Goal: Task Accomplishment & Management: Manage account settings

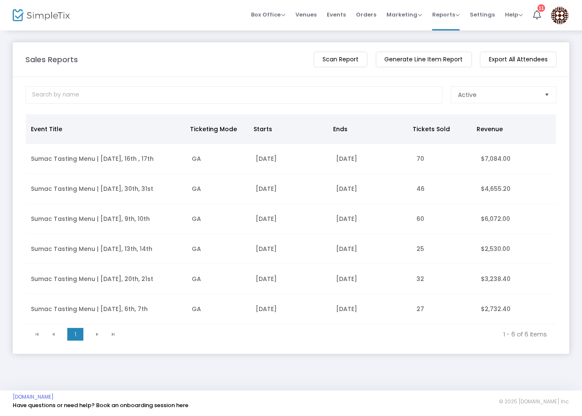
click at [558, 12] on img at bounding box center [559, 15] width 17 height 17
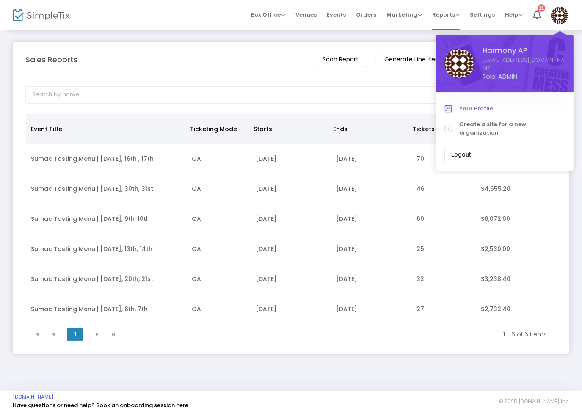
click at [488, 105] on span "Your Profile" at bounding box center [512, 109] width 106 height 8
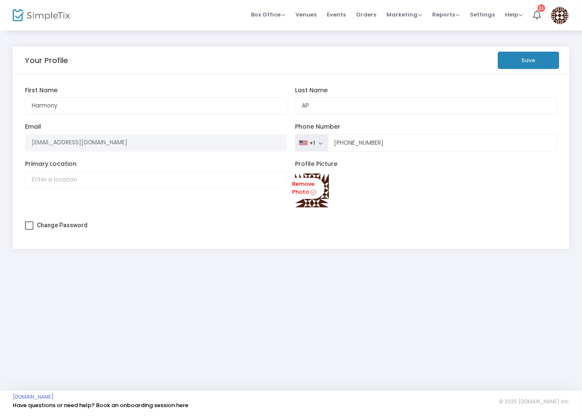
click at [559, 13] on img at bounding box center [559, 15] width 17 height 17
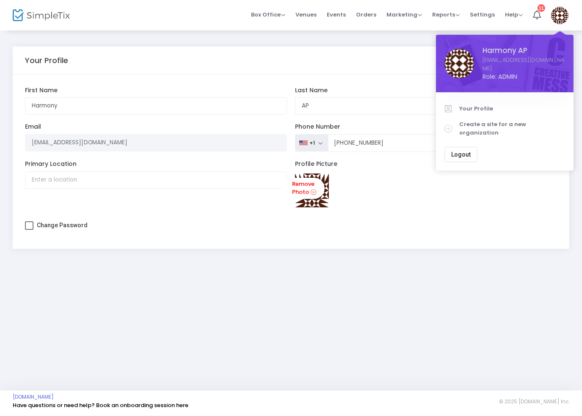
click at [479, 201] on div "Profile Picture Remove Photo" at bounding box center [426, 187] width 271 height 55
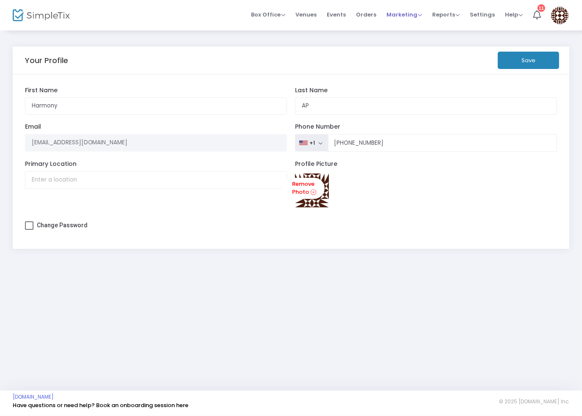
click at [426, 12] on li "Marketing Promo Codes Quantity Discounts Affiliate" at bounding box center [404, 15] width 46 height 30
click at [442, 15] on span "Reports" at bounding box center [446, 15] width 28 height 8
click at [464, 61] on li "Download" at bounding box center [459, 61] width 55 height 17
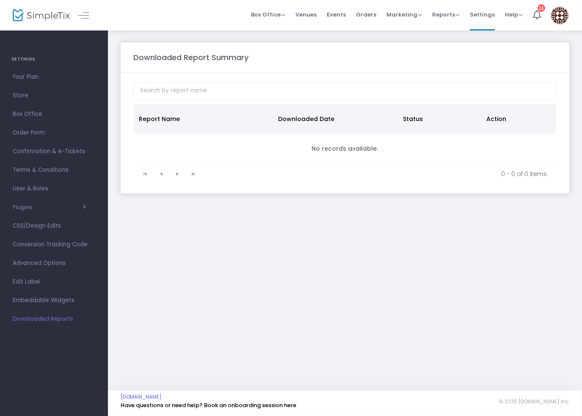
click at [562, 15] on img at bounding box center [559, 15] width 17 height 17
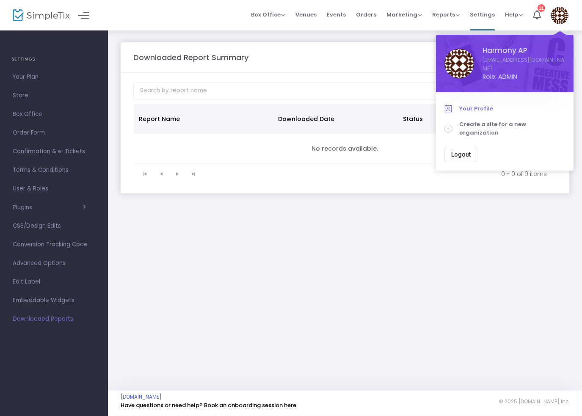
click at [482, 105] on span "Your Profile" at bounding box center [512, 109] width 106 height 8
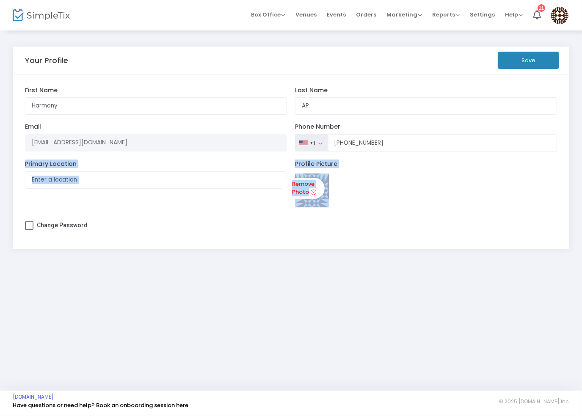
click at [157, 279] on div "Your Profile Save Harmony First Name AP Last Name Organization Name Organizatio…" at bounding box center [291, 210] width 582 height 361
click at [187, 296] on div "Your Profile Save Harmony First Name AP Last Name Organization Name Organizatio…" at bounding box center [291, 210] width 582 height 361
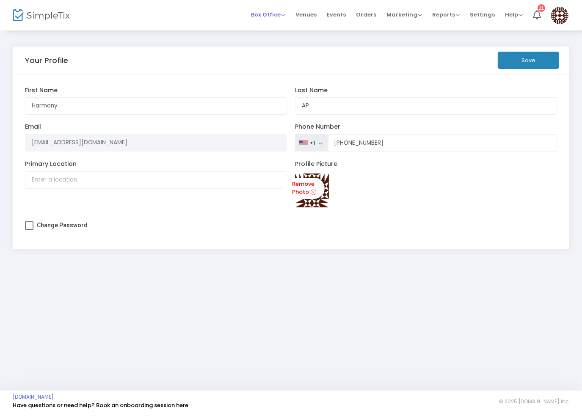
click at [284, 11] on span "Box Office" at bounding box center [268, 15] width 34 height 8
click at [313, 10] on span "Venues" at bounding box center [306, 15] width 21 height 22
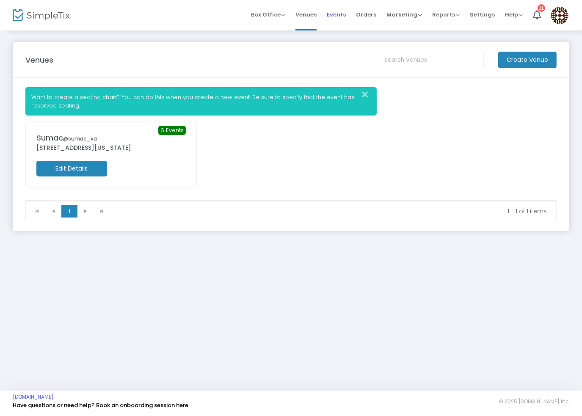
click at [340, 14] on span "Events" at bounding box center [336, 15] width 19 height 22
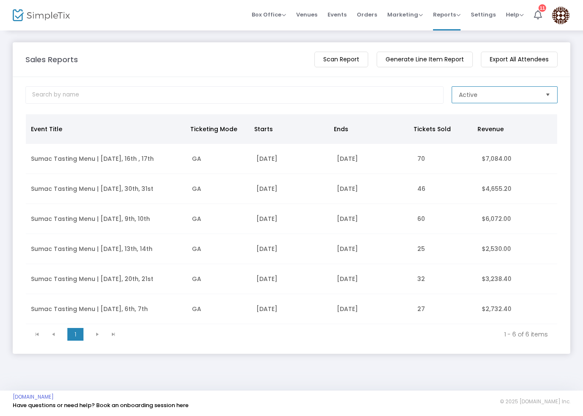
click at [507, 87] on span "Active" at bounding box center [498, 95] width 86 height 16
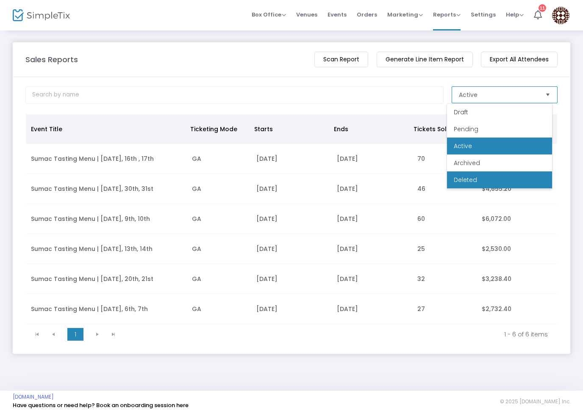
click at [483, 181] on li "Deleted" at bounding box center [499, 179] width 105 height 17
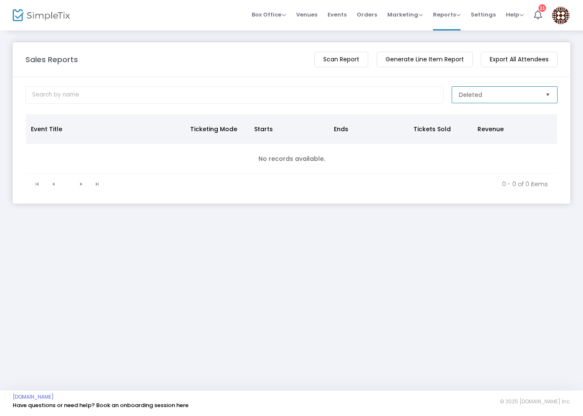
click at [497, 93] on span "Deleted" at bounding box center [499, 95] width 80 height 8
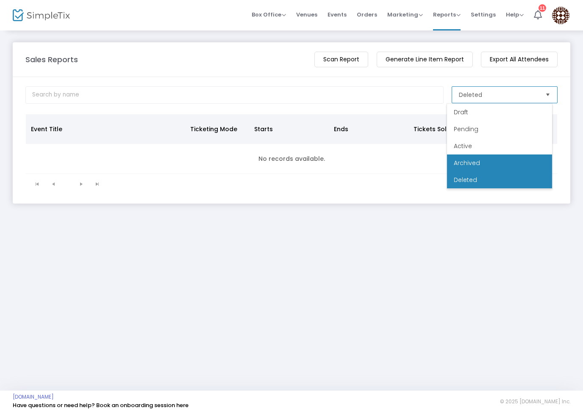
click at [487, 162] on li "Archived" at bounding box center [499, 163] width 105 height 17
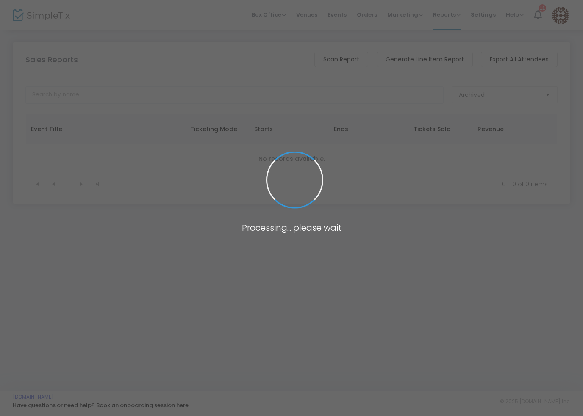
click at [233, 64] on span at bounding box center [291, 208] width 583 height 416
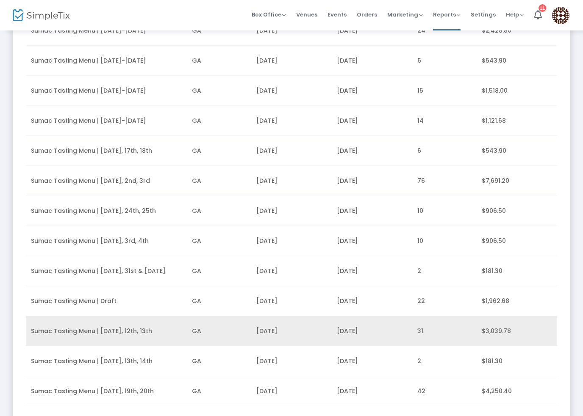
scroll to position [423, 0]
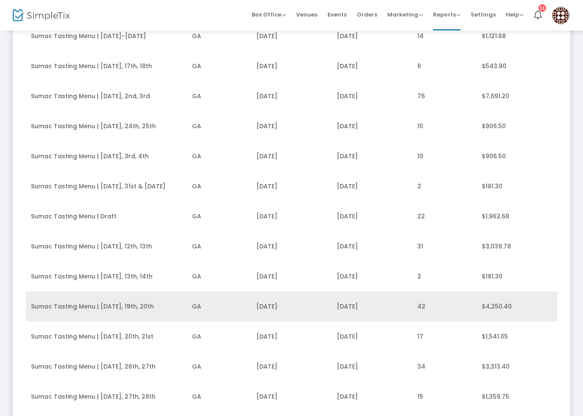
click at [216, 306] on td "GA" at bounding box center [219, 307] width 64 height 30
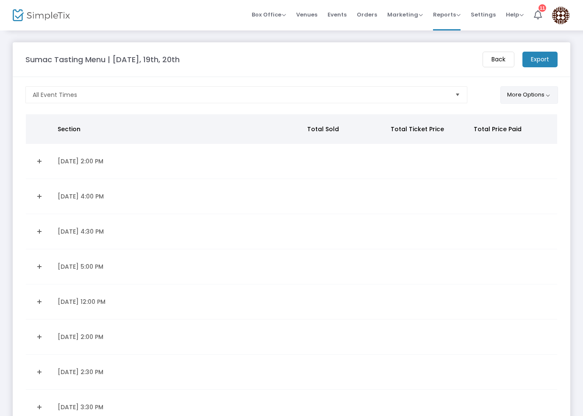
click at [517, 89] on button "More Options" at bounding box center [529, 94] width 58 height 17
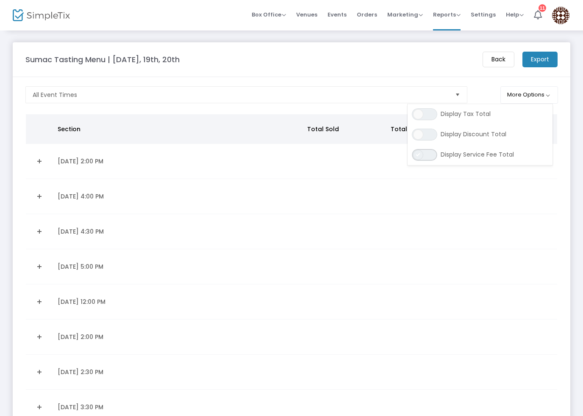
click at [423, 155] on span "ON OFF" at bounding box center [424, 155] width 25 height 12
drag, startPoint x: 428, startPoint y: 135, endPoint x: 428, endPoint y: 131, distance: 4.3
click at [428, 135] on span "ON OFF" at bounding box center [424, 135] width 25 height 12
click at [429, 118] on span "ON OFF" at bounding box center [424, 114] width 25 height 12
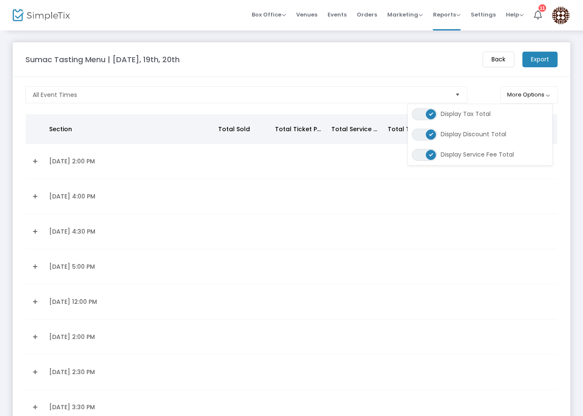
click at [540, 58] on m-button "Export" at bounding box center [539, 60] width 35 height 16
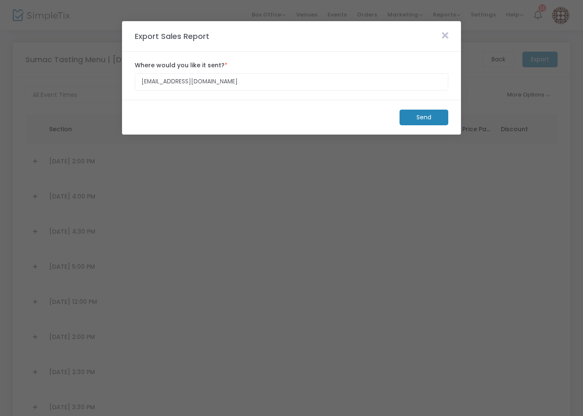
click at [422, 117] on m-button "Send" at bounding box center [423, 118] width 49 height 16
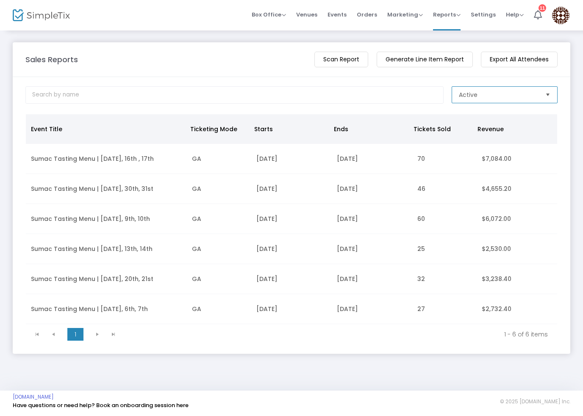
click at [512, 102] on span "Active" at bounding box center [498, 95] width 86 height 16
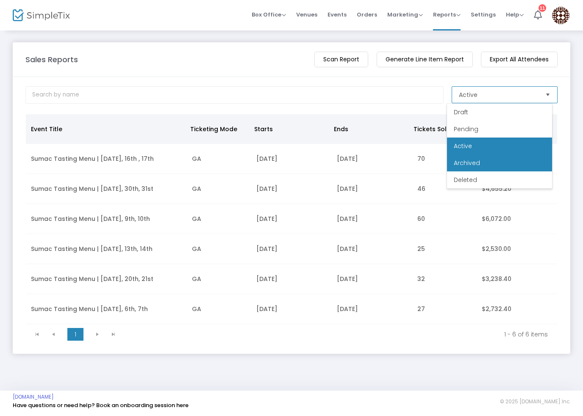
click at [488, 166] on li "Archived" at bounding box center [499, 163] width 105 height 17
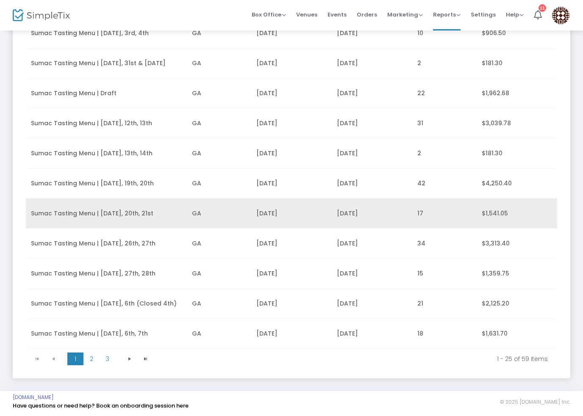
scroll to position [547, 0]
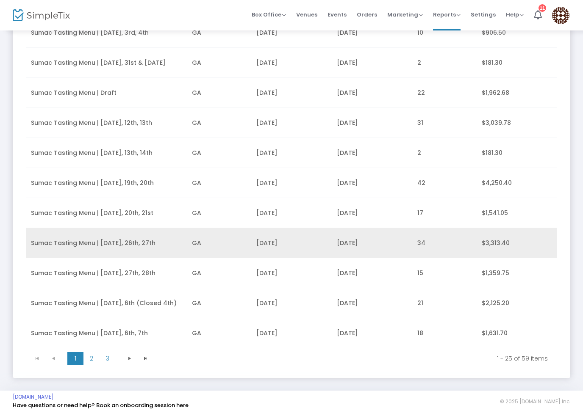
click at [286, 244] on td "7/25/2025" at bounding box center [291, 243] width 80 height 30
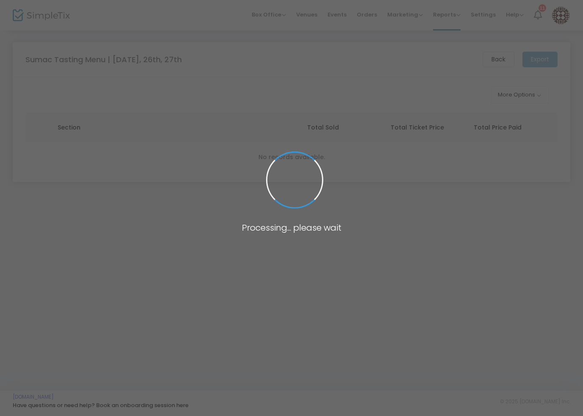
scroll to position [0, 0]
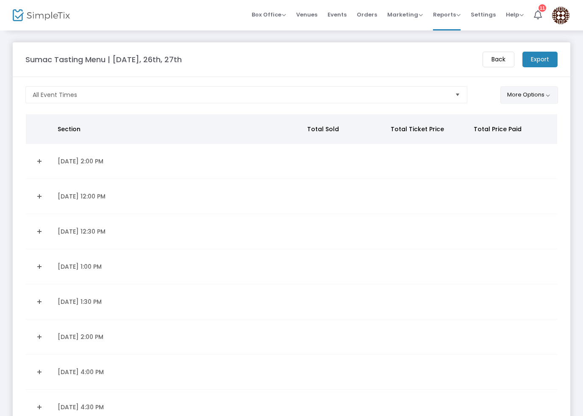
click at [527, 97] on button "More Options" at bounding box center [529, 94] width 58 height 17
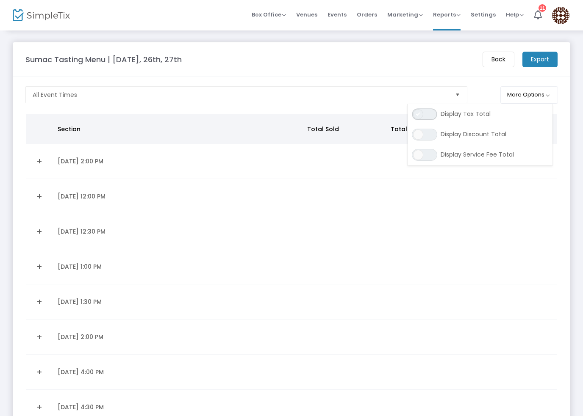
click at [432, 115] on span "ON OFF" at bounding box center [424, 114] width 25 height 12
click at [428, 137] on span "ON OFF" at bounding box center [424, 135] width 25 height 12
click at [427, 153] on span "ON OFF" at bounding box center [424, 155] width 25 height 12
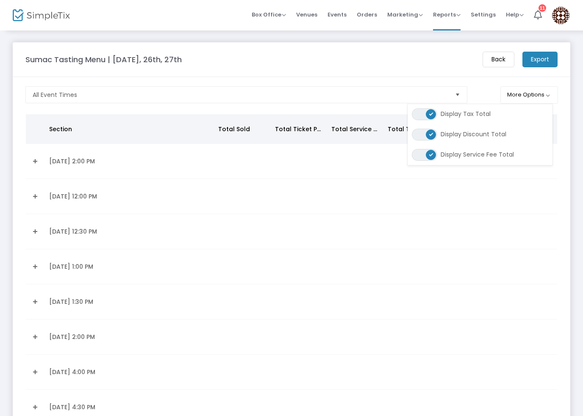
click at [431, 53] on div "Sumac Tasting Menu | July 25th, 26th, 27th Back Export" at bounding box center [291, 60] width 540 height 16
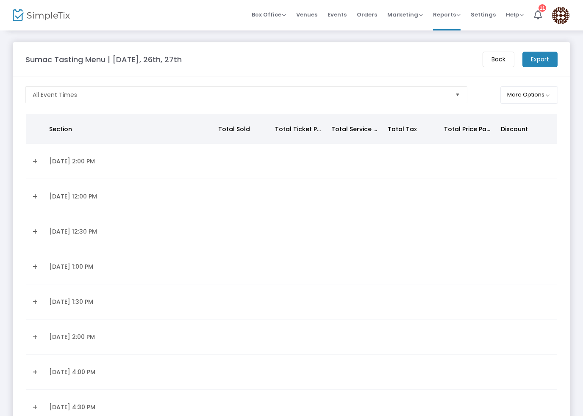
click at [541, 59] on m-button "Export" at bounding box center [539, 60] width 35 height 16
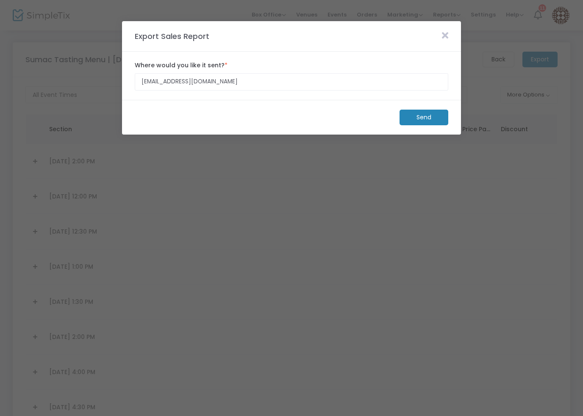
click at [420, 115] on m-button "Send" at bounding box center [423, 118] width 49 height 16
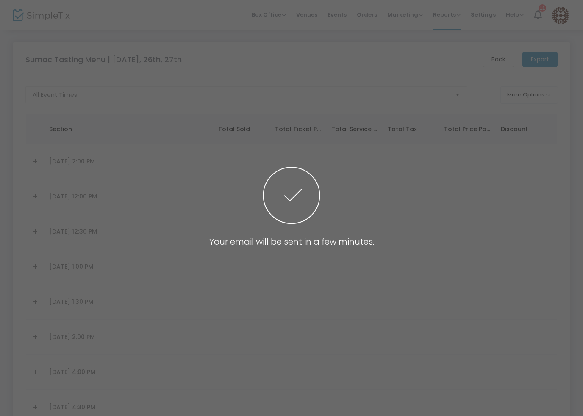
click at [523, 95] on span at bounding box center [291, 208] width 583 height 416
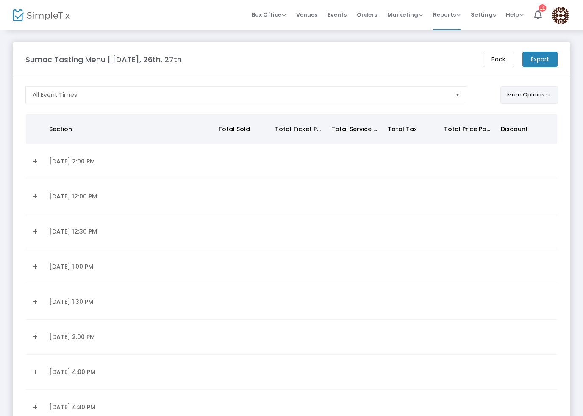
click at [523, 95] on button "More Options" at bounding box center [529, 94] width 58 height 17
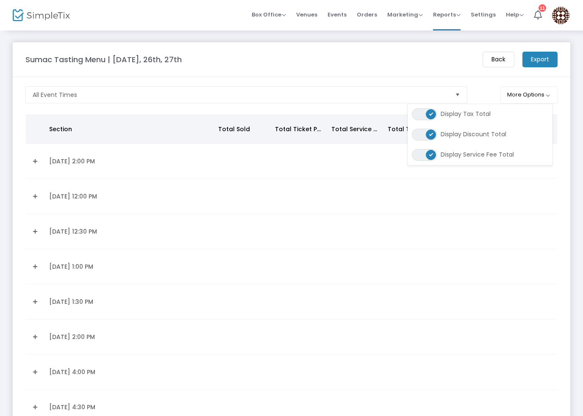
click at [379, 63] on div "Sumac Tasting Menu | [DATE], 26th, 27th" at bounding box center [249, 59] width 457 height 11
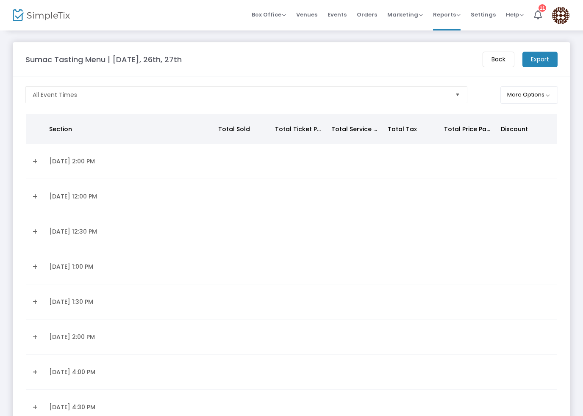
click at [485, 62] on m-button "Back" at bounding box center [498, 60] width 32 height 16
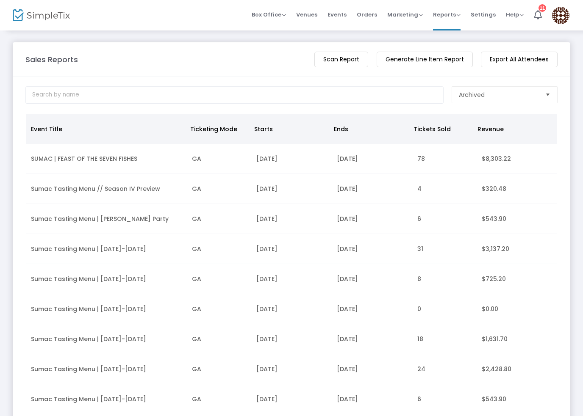
scroll to position [547, 0]
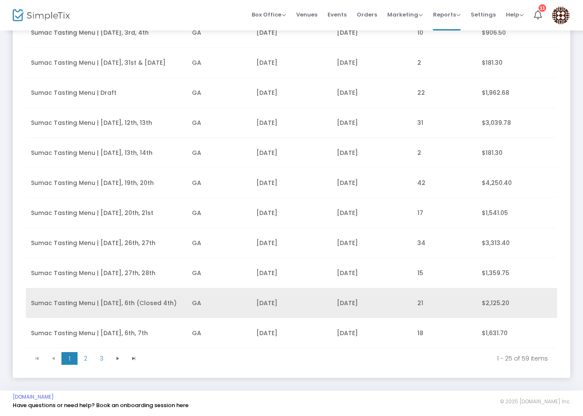
click at [216, 310] on td "GA" at bounding box center [219, 303] width 64 height 30
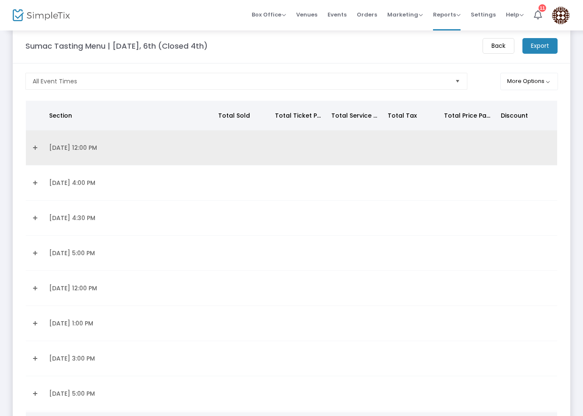
scroll to position [0, 0]
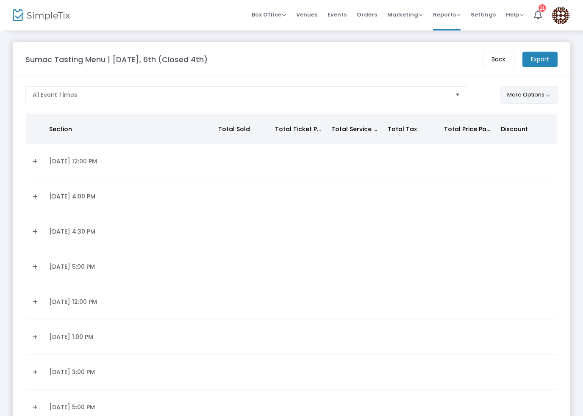
click at [513, 102] on button "More Options" at bounding box center [529, 94] width 58 height 17
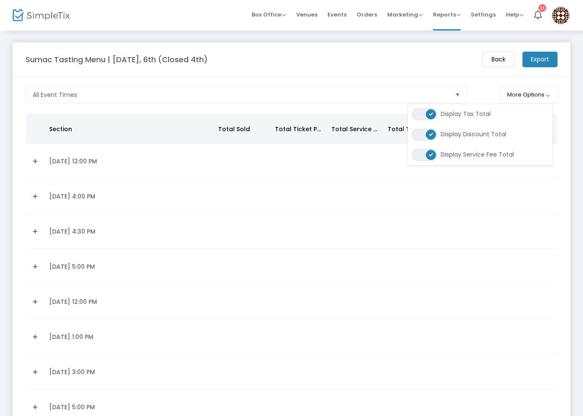
click at [531, 59] on m-button "Export" at bounding box center [539, 60] width 35 height 16
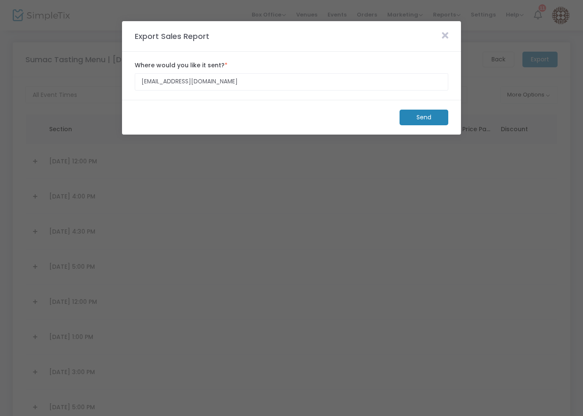
click at [419, 119] on m-button "Send" at bounding box center [423, 118] width 49 height 16
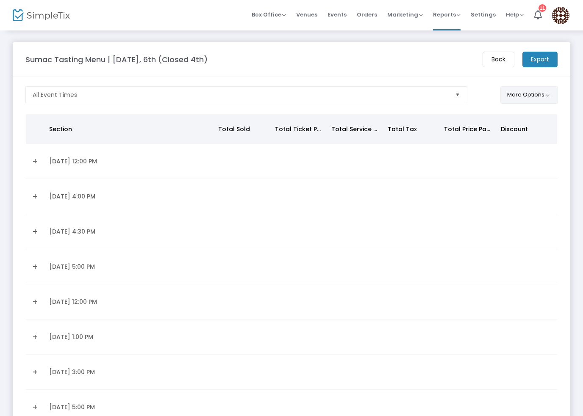
click at [532, 94] on button "More Options" at bounding box center [529, 94] width 58 height 17
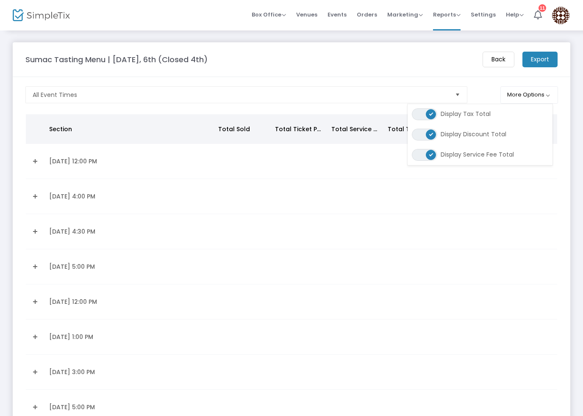
click at [414, 57] on div "Sumac Tasting Menu | [DATE], 6th (Closed 4th)" at bounding box center [249, 59] width 457 height 11
